Goal: Find contact information: Find contact information

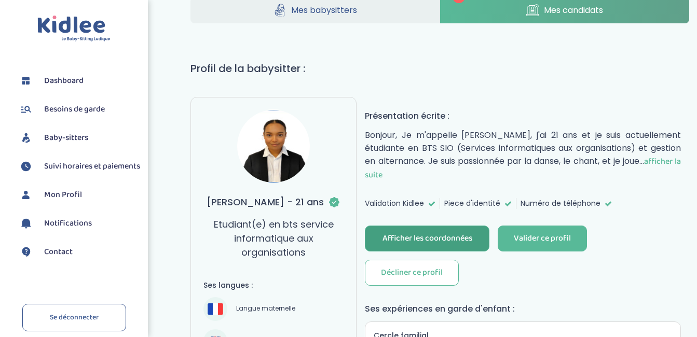
click at [440, 235] on div "Afficher les coordonnées" at bounding box center [428, 239] width 90 height 12
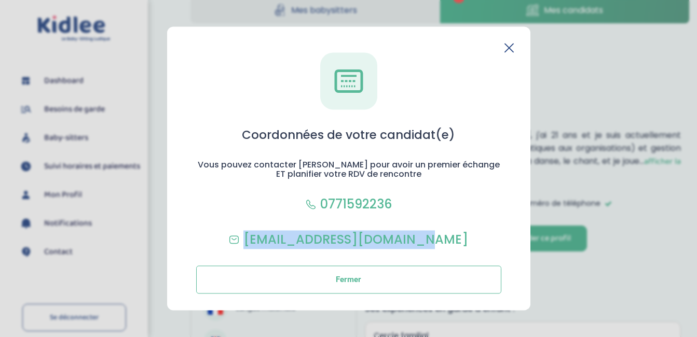
drag, startPoint x: 451, startPoint y: 243, endPoint x: 266, endPoint y: 226, distance: 185.6
click at [266, 226] on div "Coordonnées de votre candidat(e) Vous pouvez contacter Léna pour avoir un premi…" at bounding box center [349, 172] width 330 height 241
copy p "[EMAIL_ADDRESS][DOMAIN_NAME]"
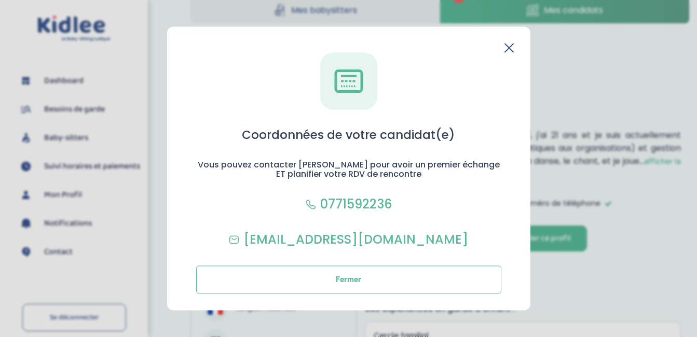
click at [509, 50] on icon at bounding box center [509, 47] width 9 height 9
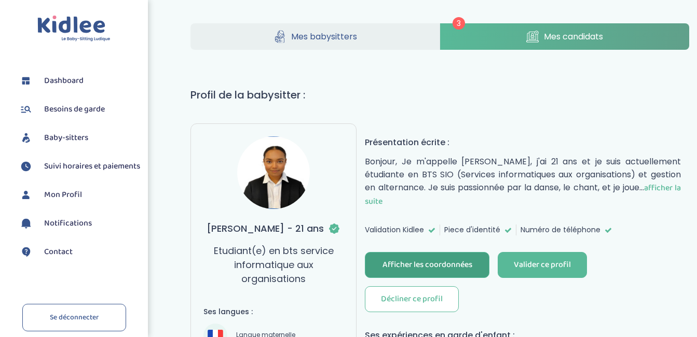
click at [510, 31] on link "Mes candidats" at bounding box center [564, 36] width 249 height 26
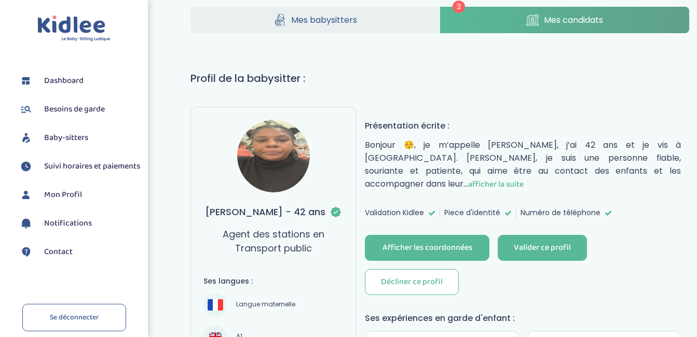
scroll to position [17, 0]
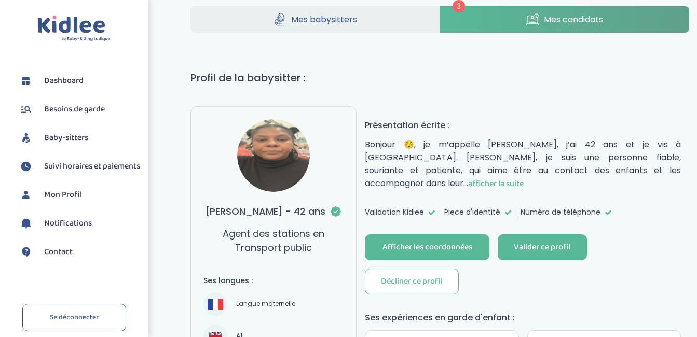
click at [468, 187] on span "afficher la suite" at bounding box center [496, 184] width 56 height 13
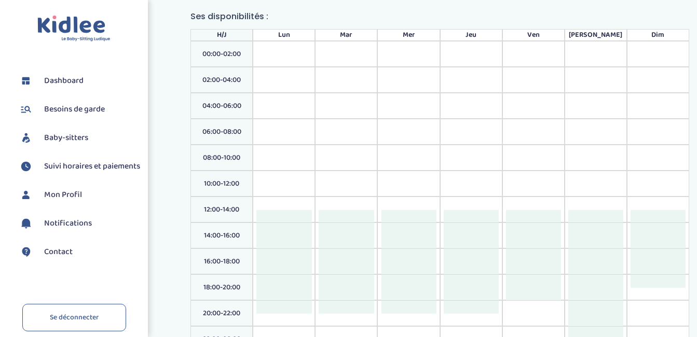
scroll to position [1695, 0]
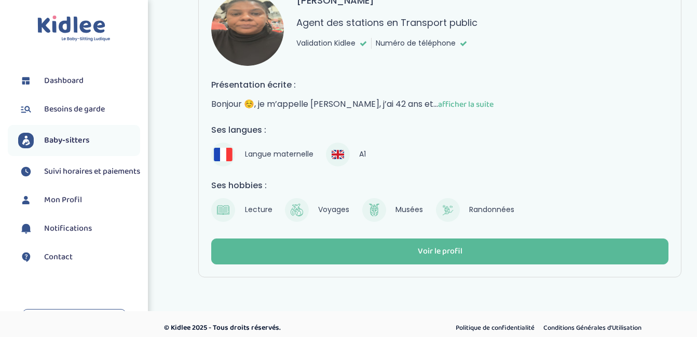
scroll to position [778, 0]
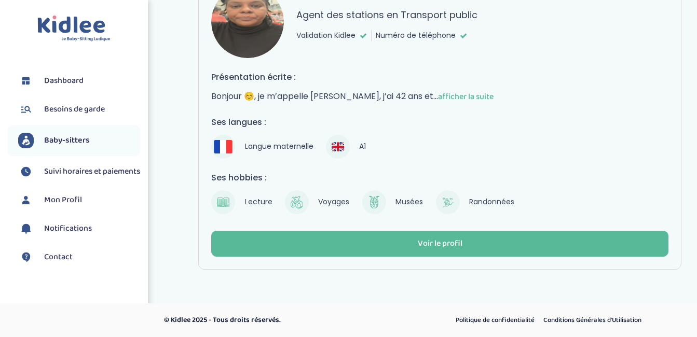
click at [457, 93] on span "afficher la suite" at bounding box center [466, 96] width 56 height 13
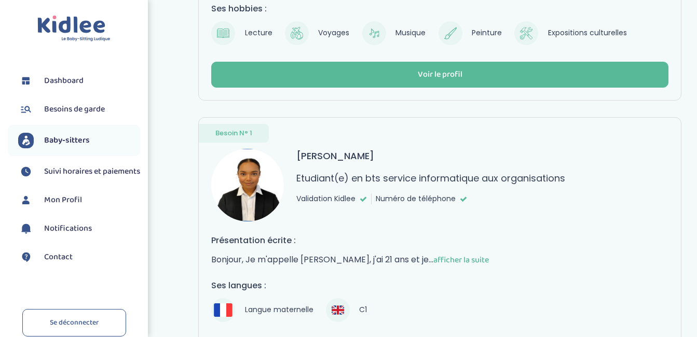
scroll to position [281, 0]
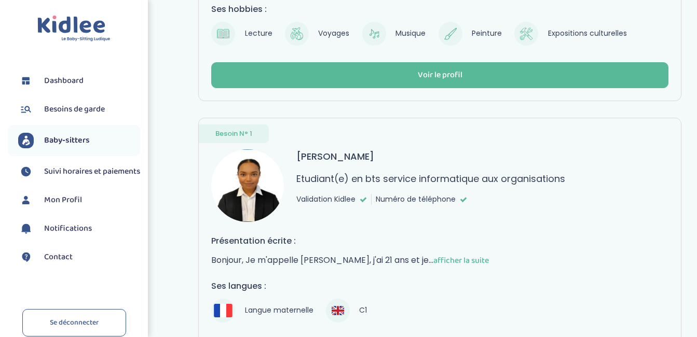
click at [416, 182] on p "Etudiant(e) en bts service informatique aux organisations" at bounding box center [430, 179] width 269 height 14
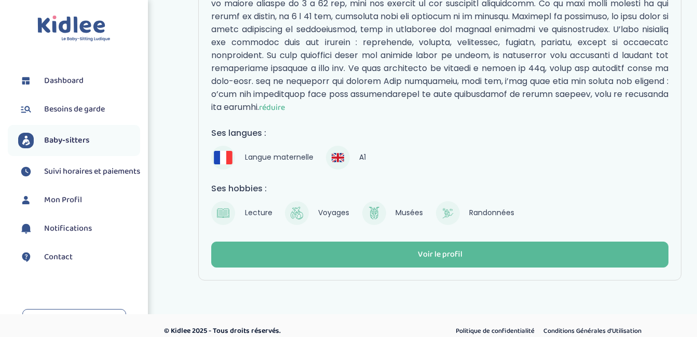
scroll to position [951, 0]
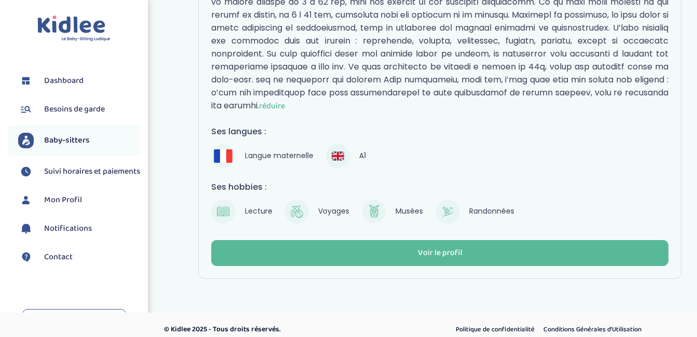
click at [285, 105] on span "réduire" at bounding box center [272, 106] width 26 height 13
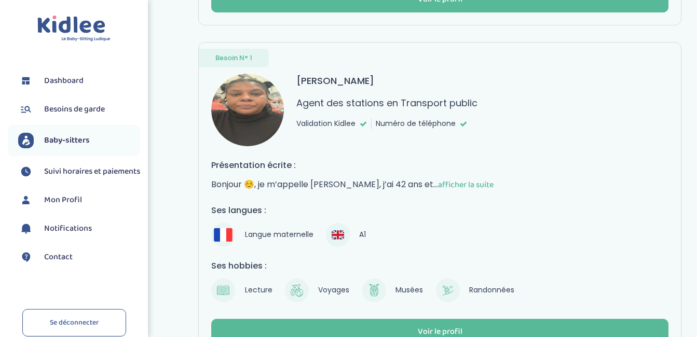
scroll to position [691, 0]
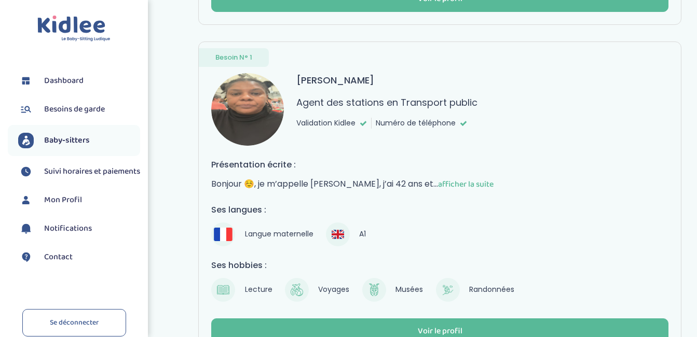
click at [469, 186] on span "afficher la suite" at bounding box center [466, 184] width 56 height 13
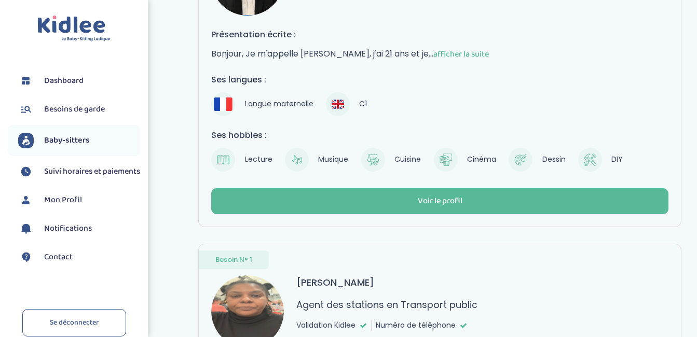
scroll to position [488, 0]
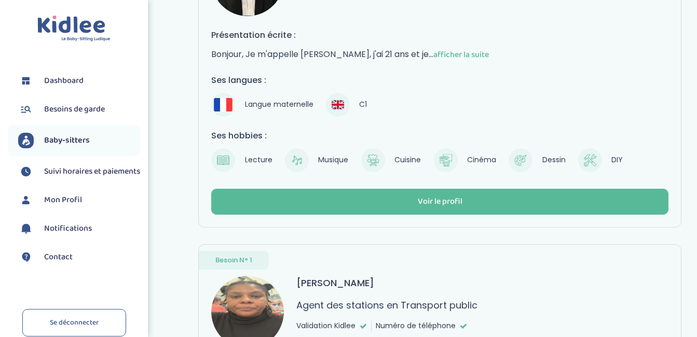
drag, startPoint x: 392, startPoint y: 159, endPoint x: 425, endPoint y: 90, distance: 76.6
click at [425, 90] on div "Ses langues : Langue maternelle C1" at bounding box center [439, 95] width 457 height 43
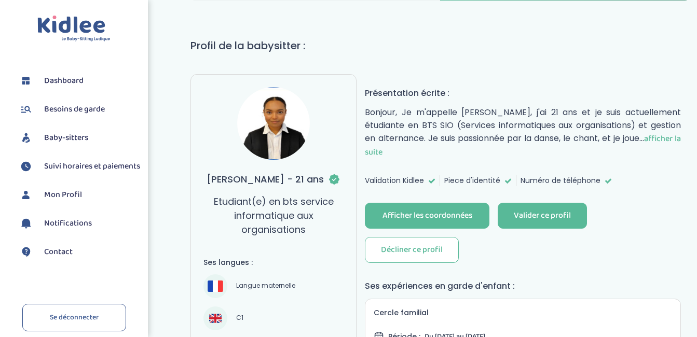
scroll to position [51, 0]
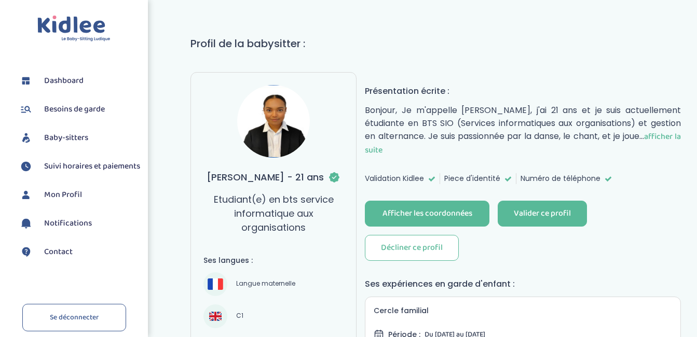
click at [672, 139] on span "afficher la suite" at bounding box center [523, 143] width 316 height 26
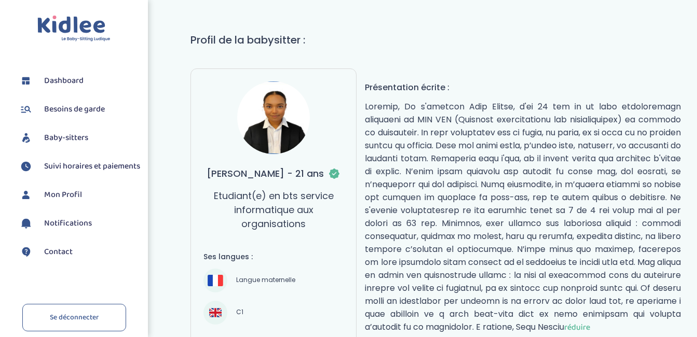
scroll to position [0, 0]
